Goal: Task Accomplishment & Management: Manage account settings

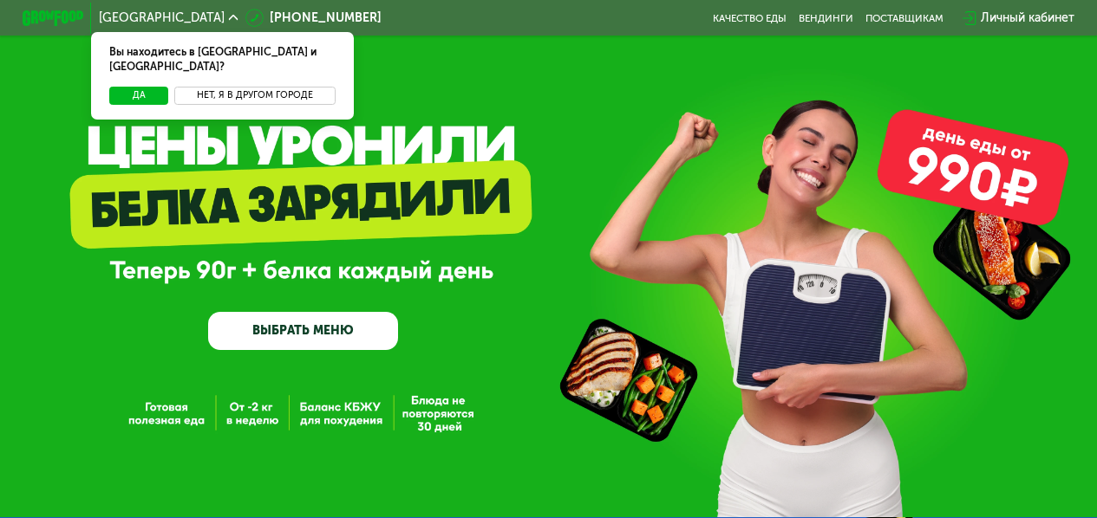
click at [247, 87] on button "Нет, я в другом городе" at bounding box center [254, 96] width 160 height 18
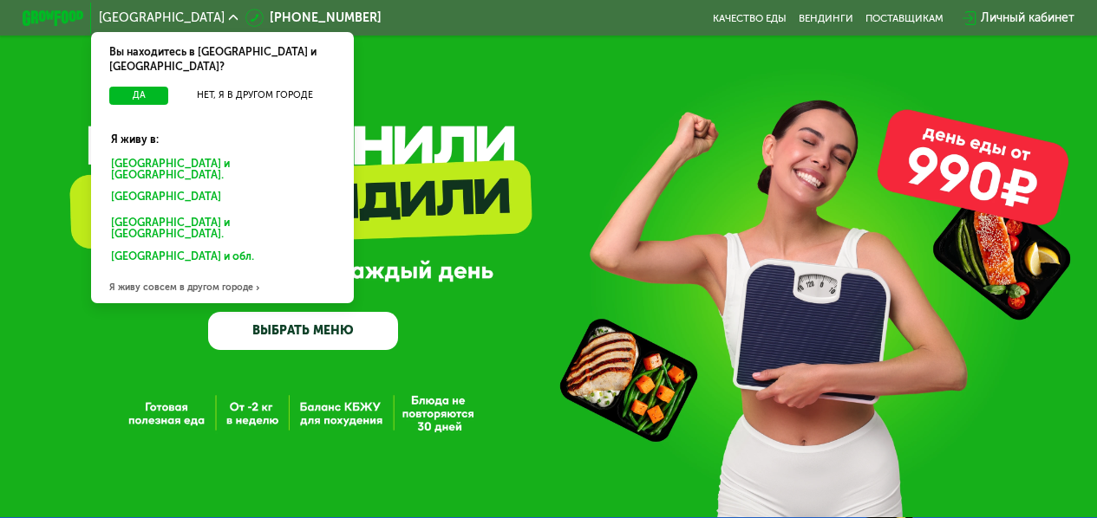
click at [138, 186] on div "Москве и обл." at bounding box center [220, 198] width 238 height 24
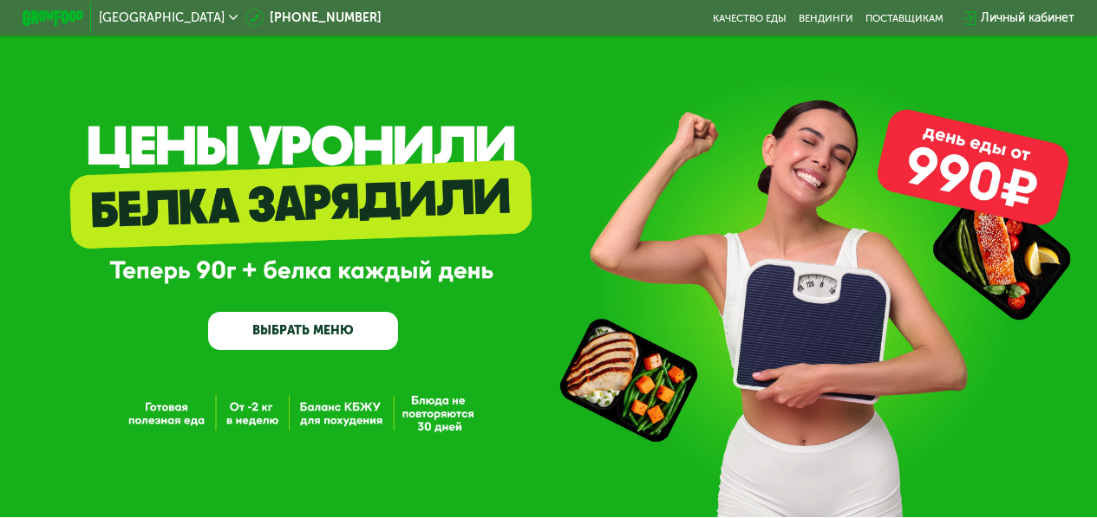
click at [1007, 16] on div "Личный кабинет" at bounding box center [1027, 18] width 94 height 18
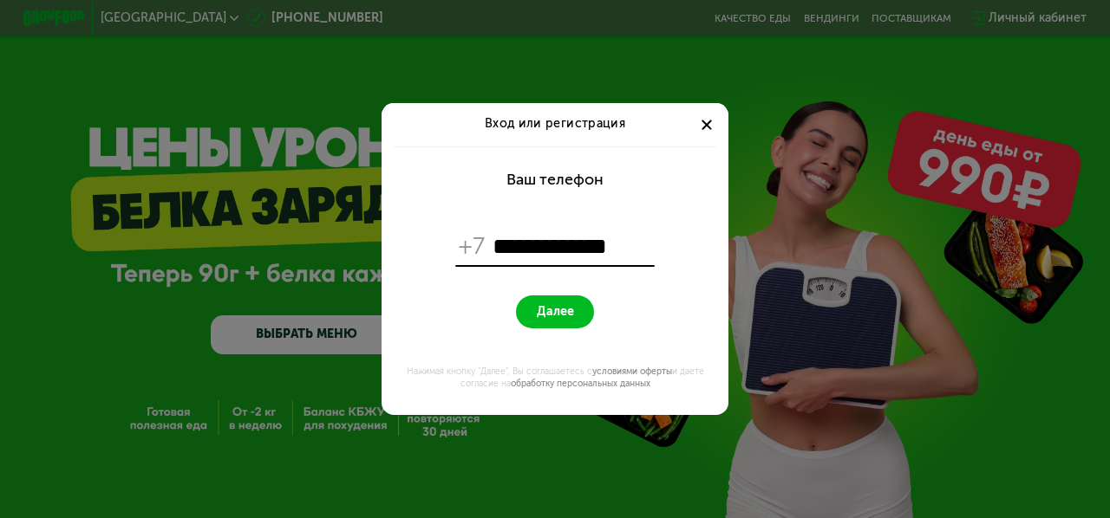
type input "**********"
click at [576, 319] on button "Далее" at bounding box center [554, 312] width 77 height 33
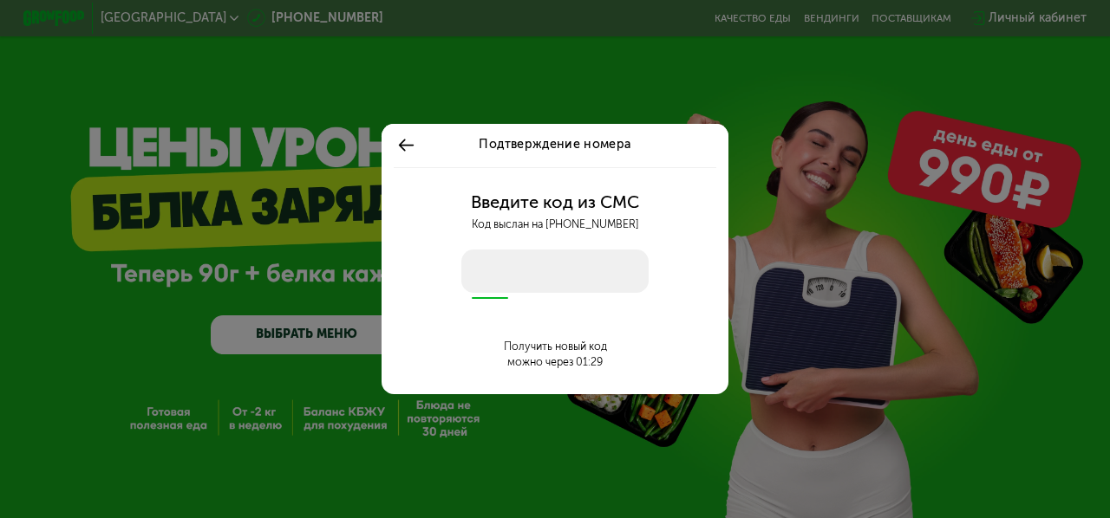
click at [569, 277] on input "number" at bounding box center [555, 271] width 188 height 43
type input "****"
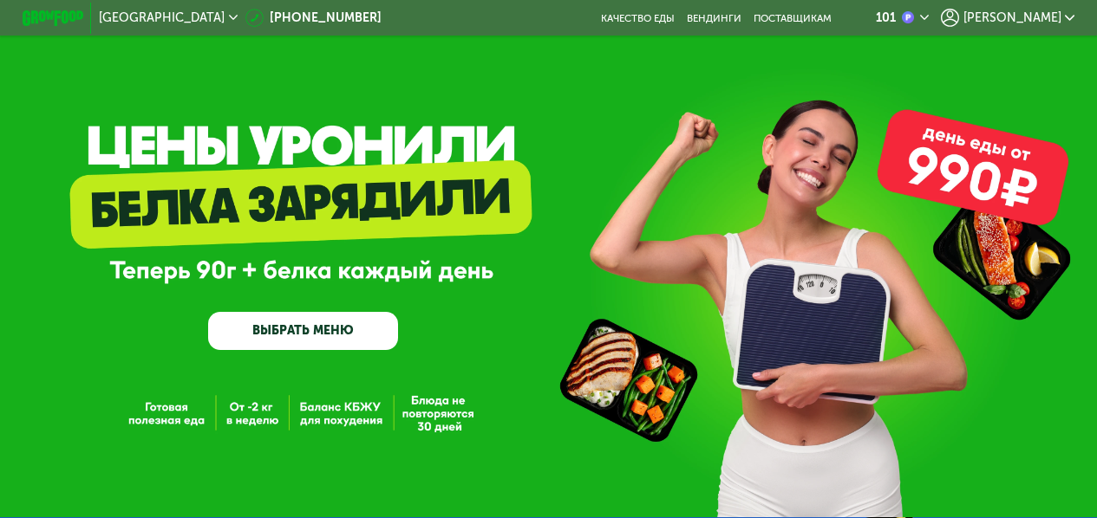
click at [1016, 18] on span "[PERSON_NAME]" at bounding box center [1012, 18] width 98 height 12
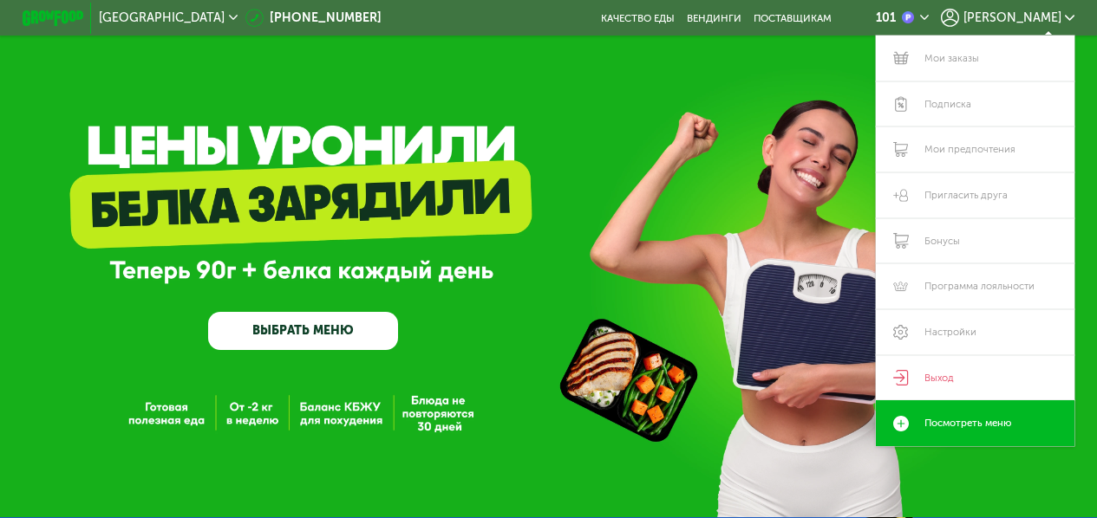
click at [709, 107] on div "GrowFood — доставка правильного питания ВЫБРАТЬ МЕНЮ" at bounding box center [548, 259] width 1097 height 518
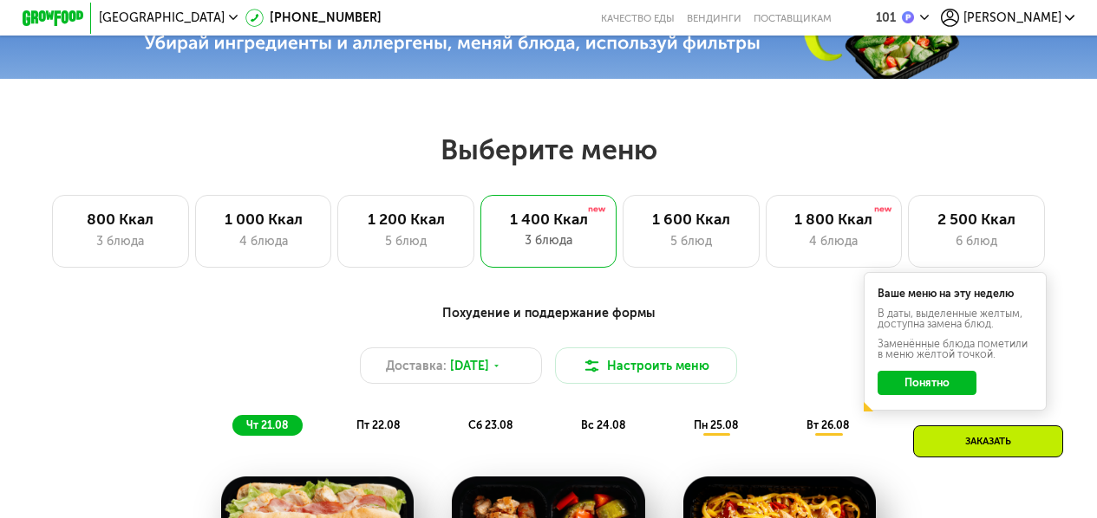
scroll to position [582, 0]
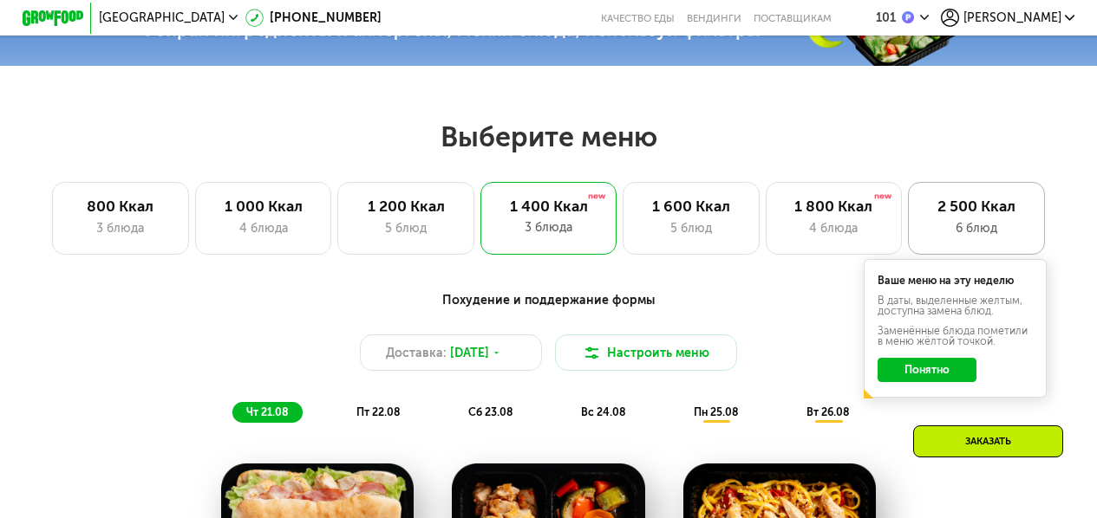
click at [938, 216] on div "2 500 Ккал" at bounding box center [976, 207] width 105 height 18
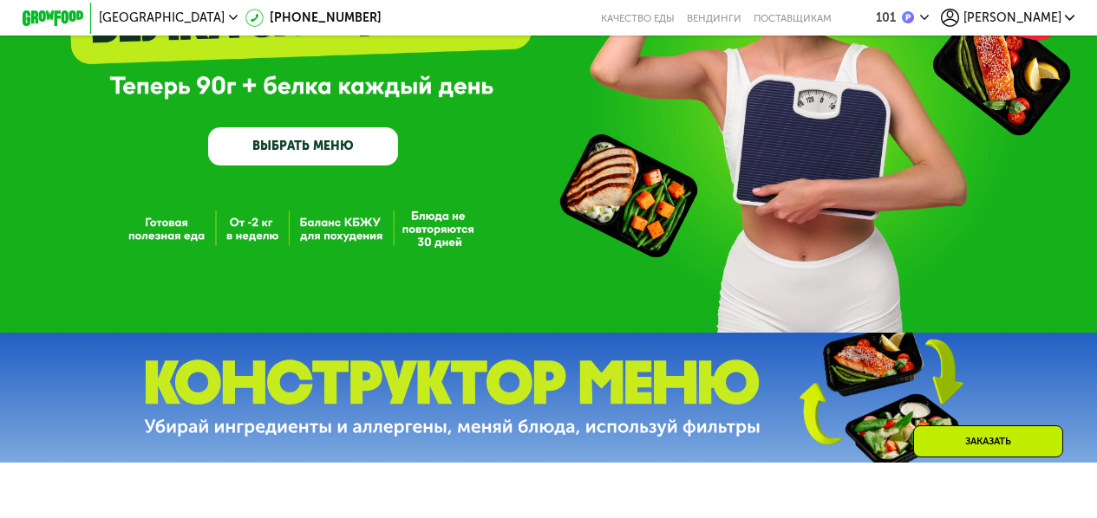
scroll to position [179, 0]
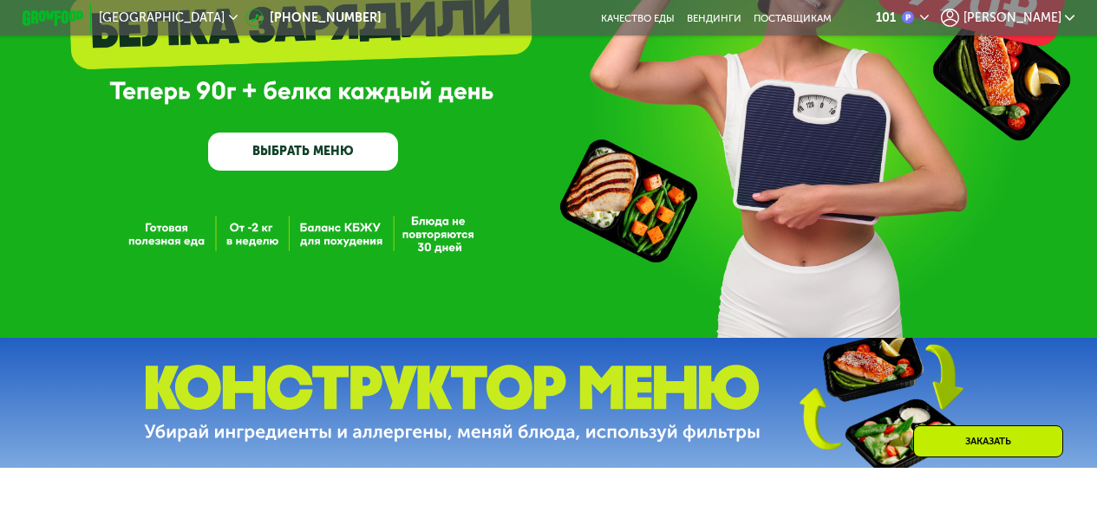
click at [1033, 22] on span "[PERSON_NAME]" at bounding box center [1012, 18] width 98 height 12
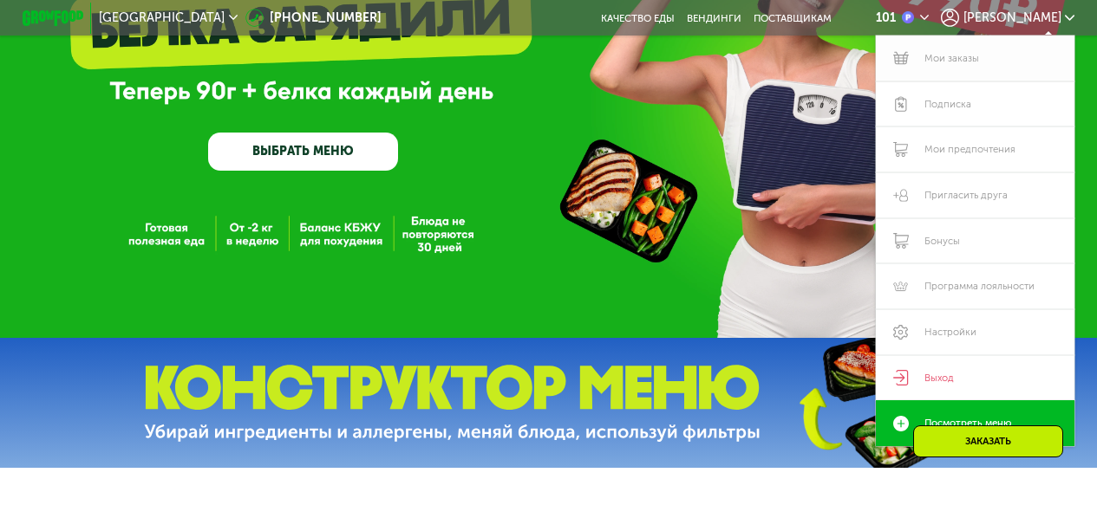
click at [949, 67] on link "Мои заказы" at bounding box center [975, 59] width 198 height 46
